Goal: Transaction & Acquisition: Purchase product/service

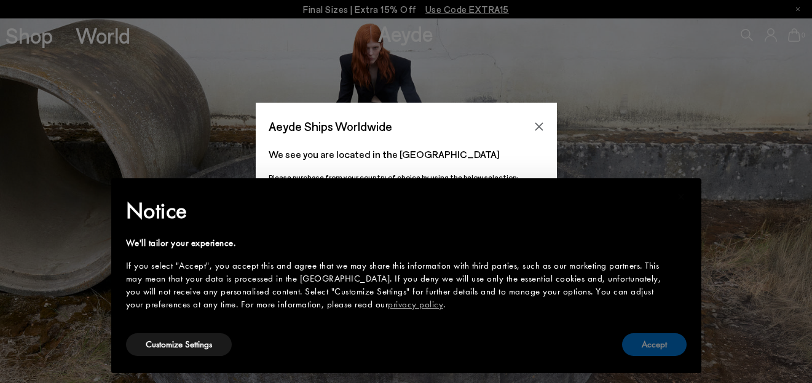
click at [657, 340] on button "Accept" at bounding box center [654, 344] width 65 height 23
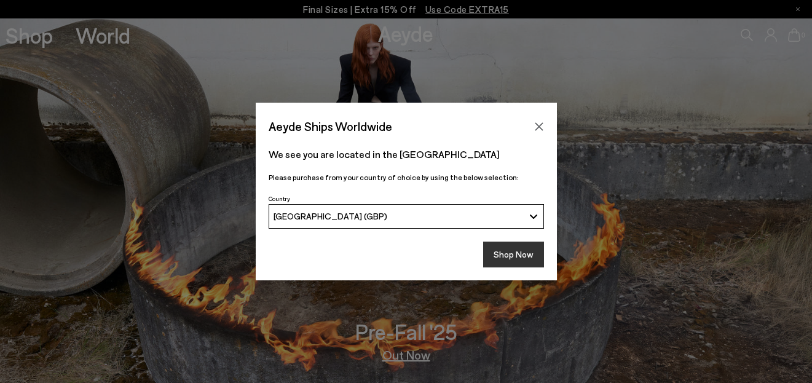
click at [520, 252] on button "Shop Now" at bounding box center [513, 254] width 61 height 26
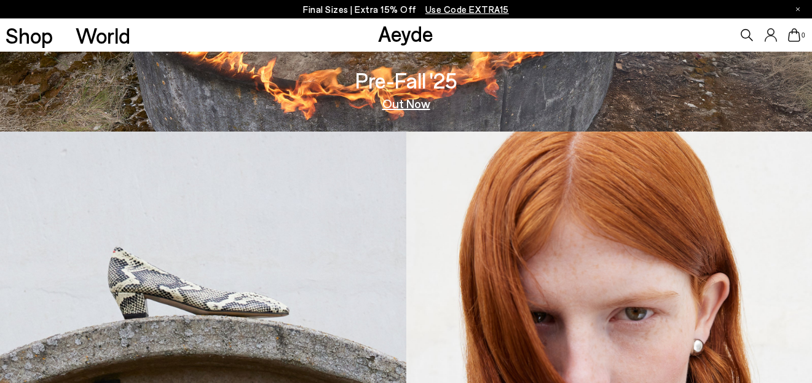
scroll to position [377, 0]
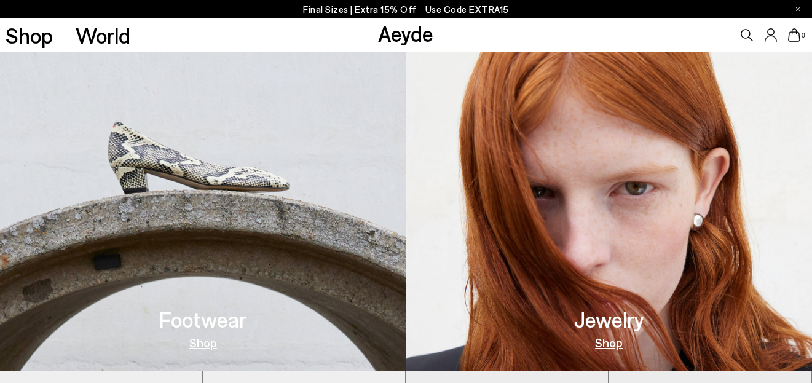
click at [305, 242] on img at bounding box center [203, 188] width 406 height 364
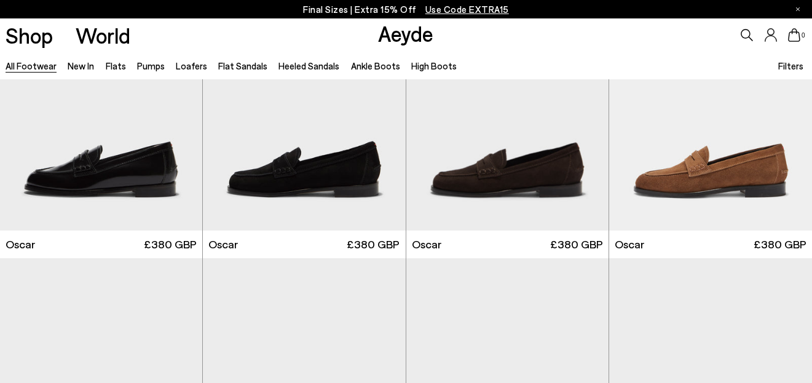
scroll to position [2105, 0]
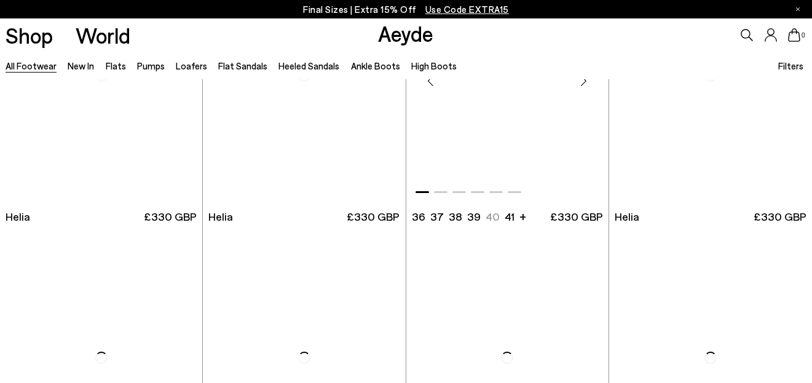
click at [499, 140] on img "1 / 6" at bounding box center [507, 75] width 202 height 254
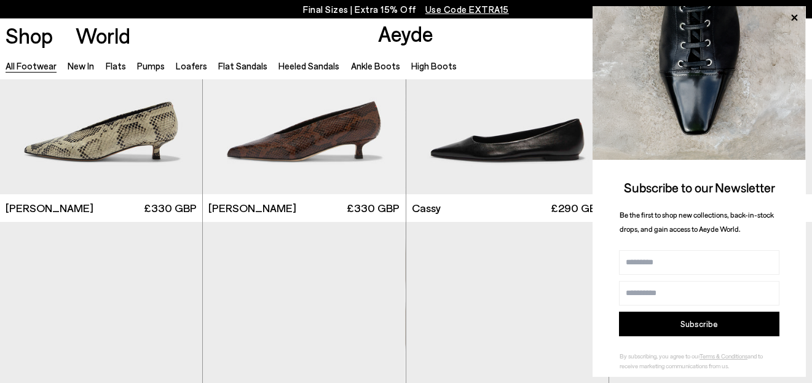
scroll to position [3927, 0]
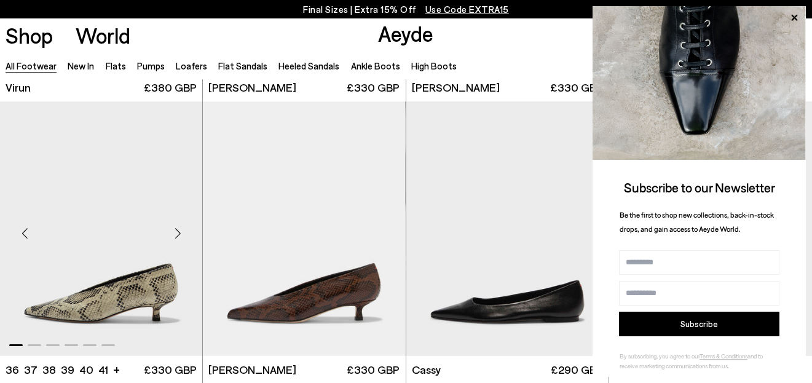
click at [161, 297] on img "1 / 6" at bounding box center [101, 228] width 202 height 254
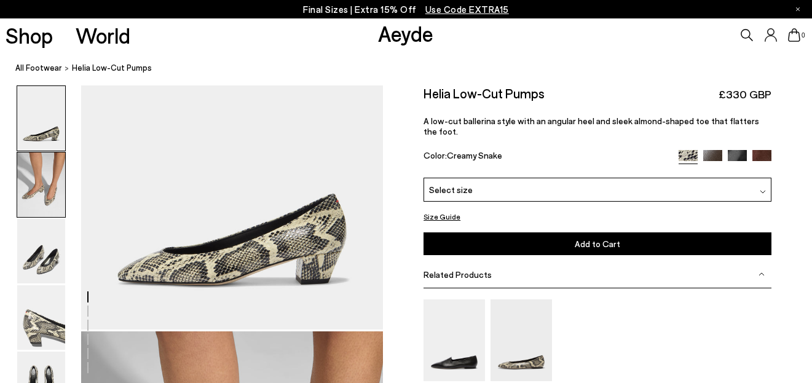
click at [55, 199] on img at bounding box center [41, 184] width 48 height 65
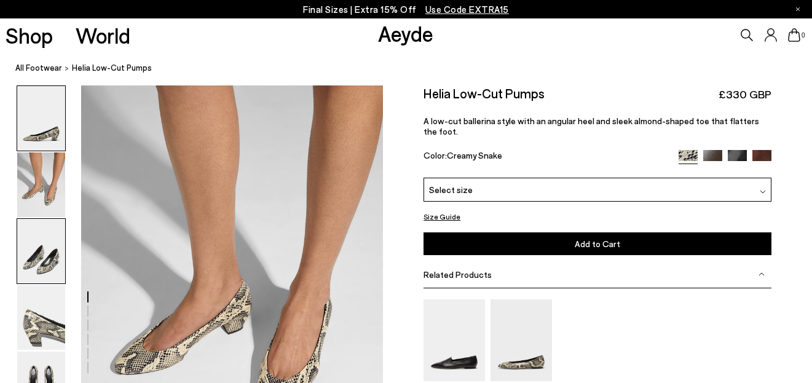
click at [48, 228] on img at bounding box center [41, 251] width 48 height 65
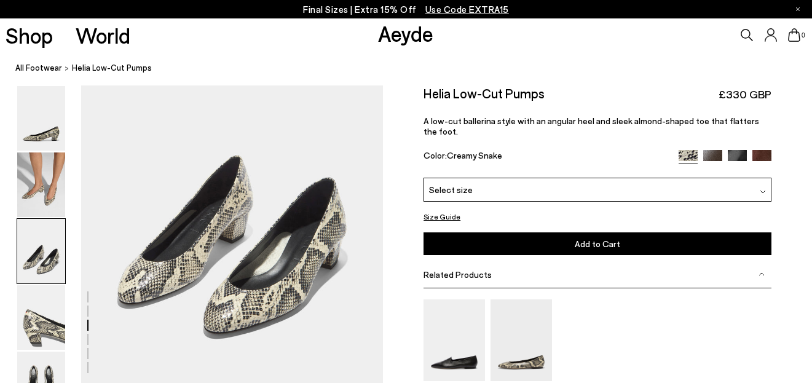
scroll to position [800, 0]
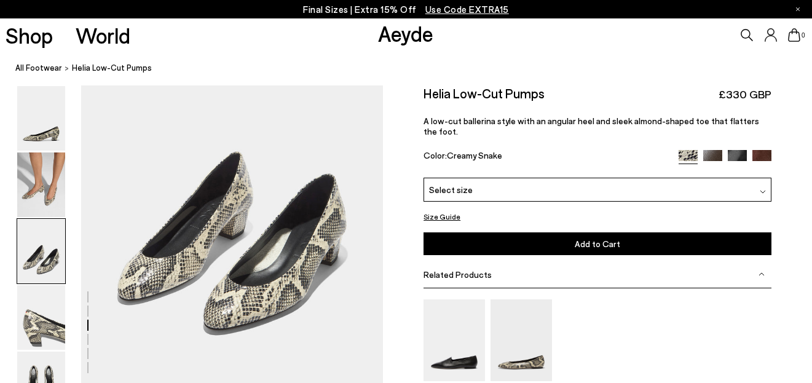
click at [466, 183] on span "Select size" at bounding box center [451, 189] width 44 height 13
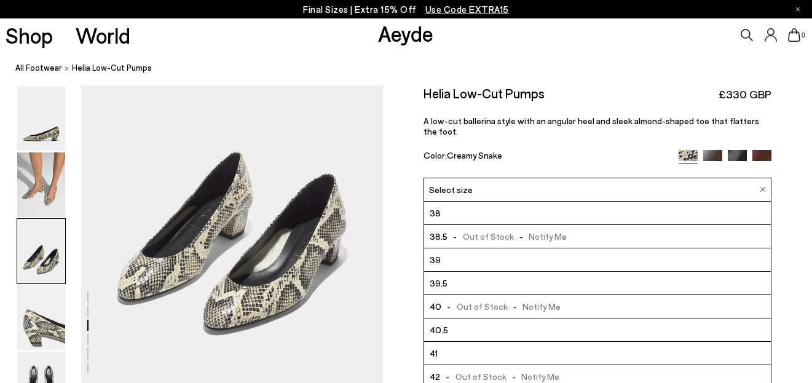
scroll to position [853, 0]
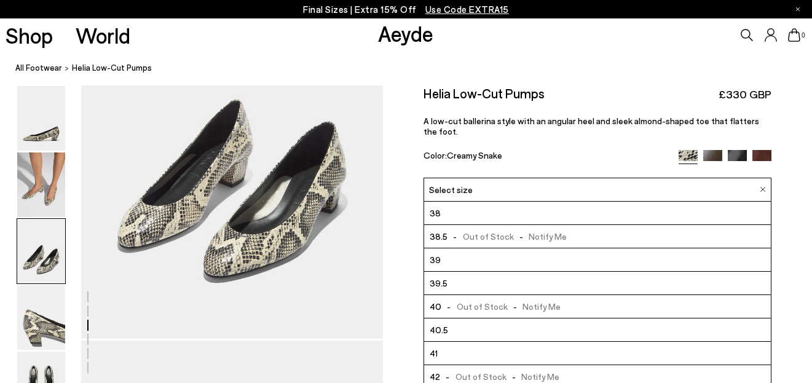
click at [398, 342] on div "Size Guide Shoes Belt Fit: For those in between sizes or with narrow feet, —rec…" at bounding box center [597, 299] width 429 height 428
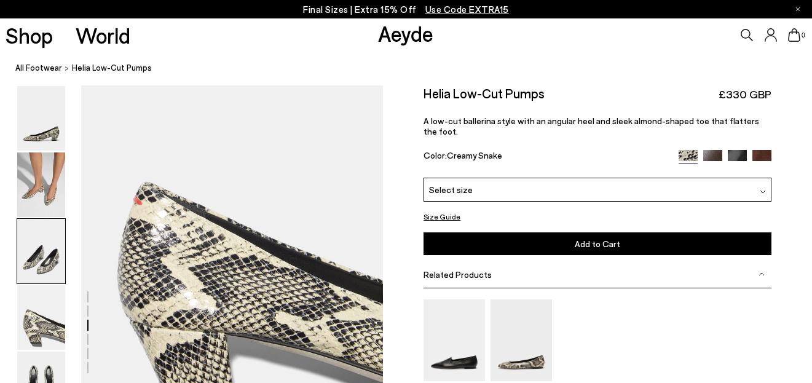
scroll to position [1321, 0]
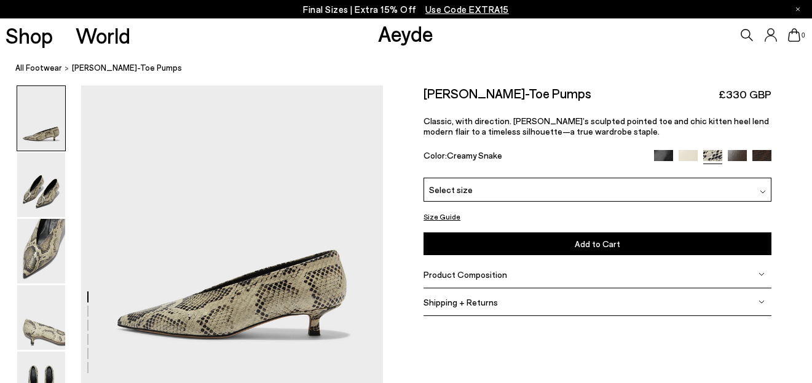
click at [500, 189] on div "Select size" at bounding box center [597, 190] width 348 height 24
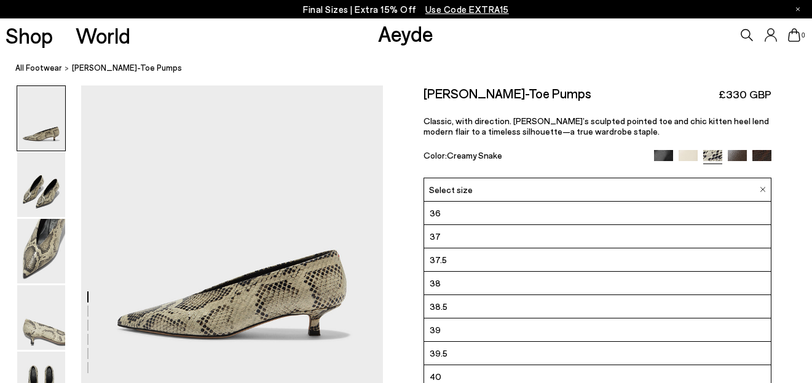
scroll to position [70, 0]
click at [444, 370] on li "42" at bounding box center [597, 376] width 346 height 23
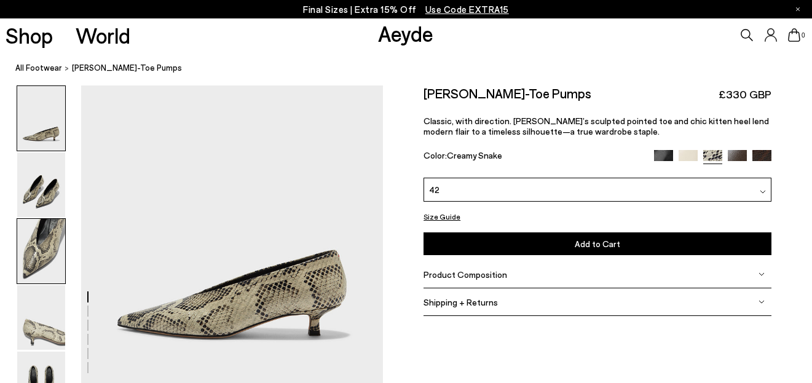
click at [44, 241] on img at bounding box center [41, 251] width 48 height 65
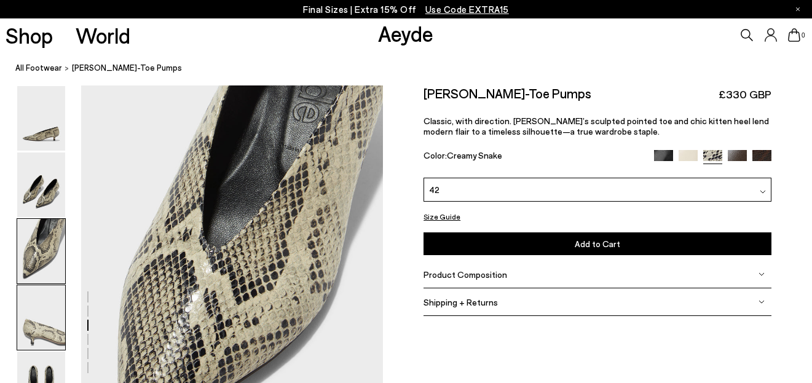
click at [41, 307] on img at bounding box center [41, 317] width 48 height 65
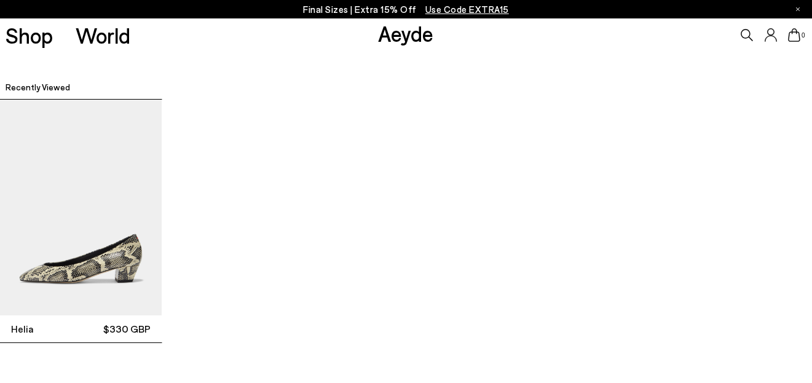
scroll to position [2784, 0]
